Goal: Information Seeking & Learning: Learn about a topic

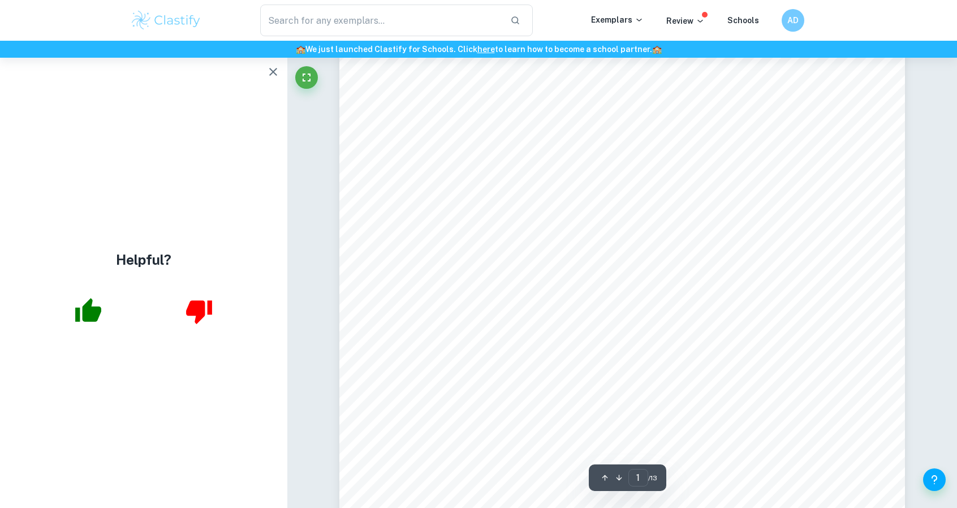
scroll to position [149, 0]
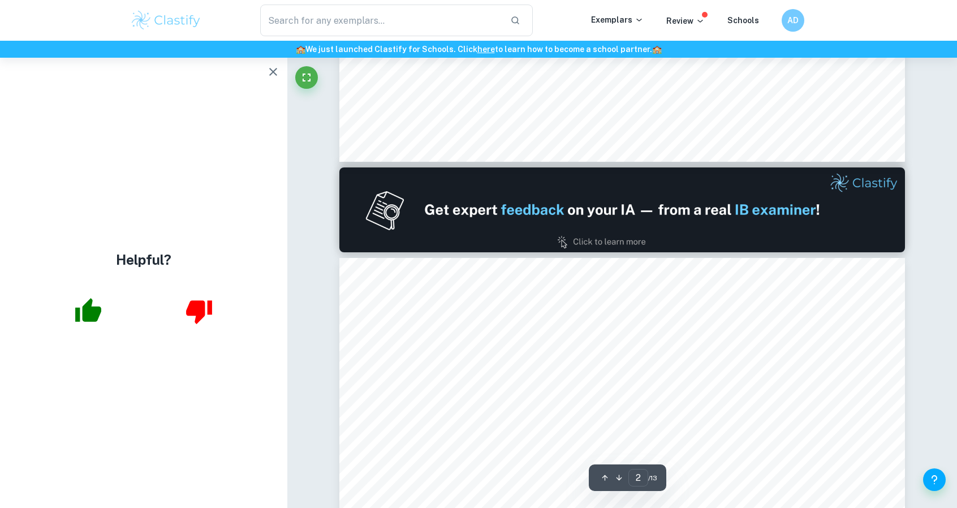
type input "1"
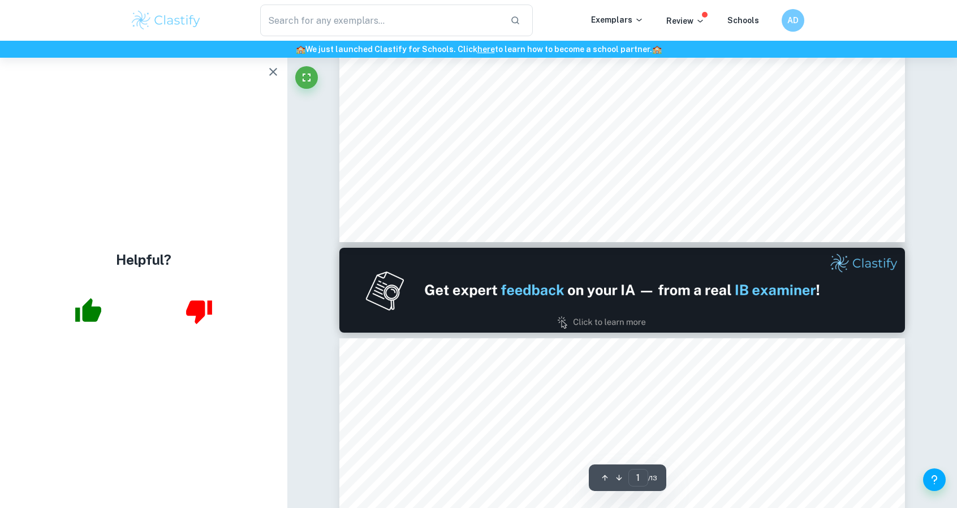
scroll to position [601, 0]
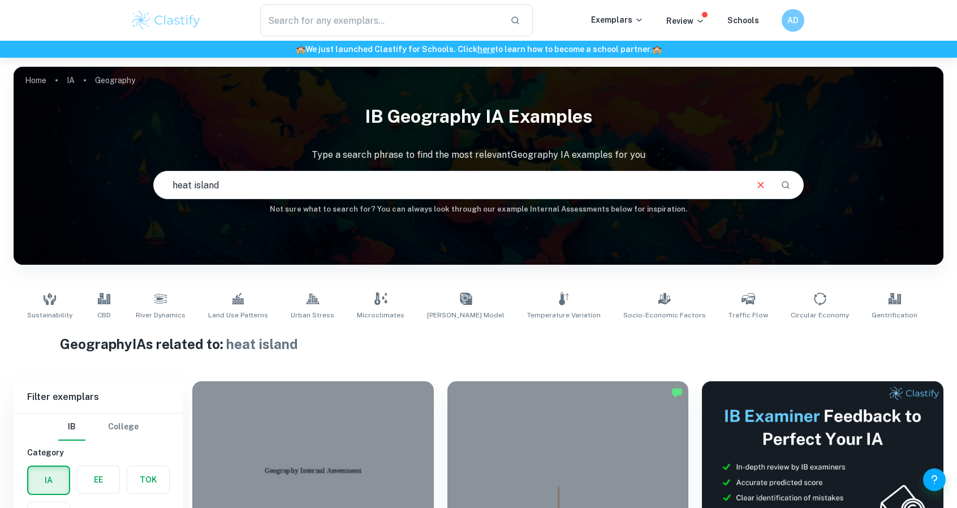
scroll to position [622, 0]
